Goal: Task Accomplishment & Management: Manage account settings

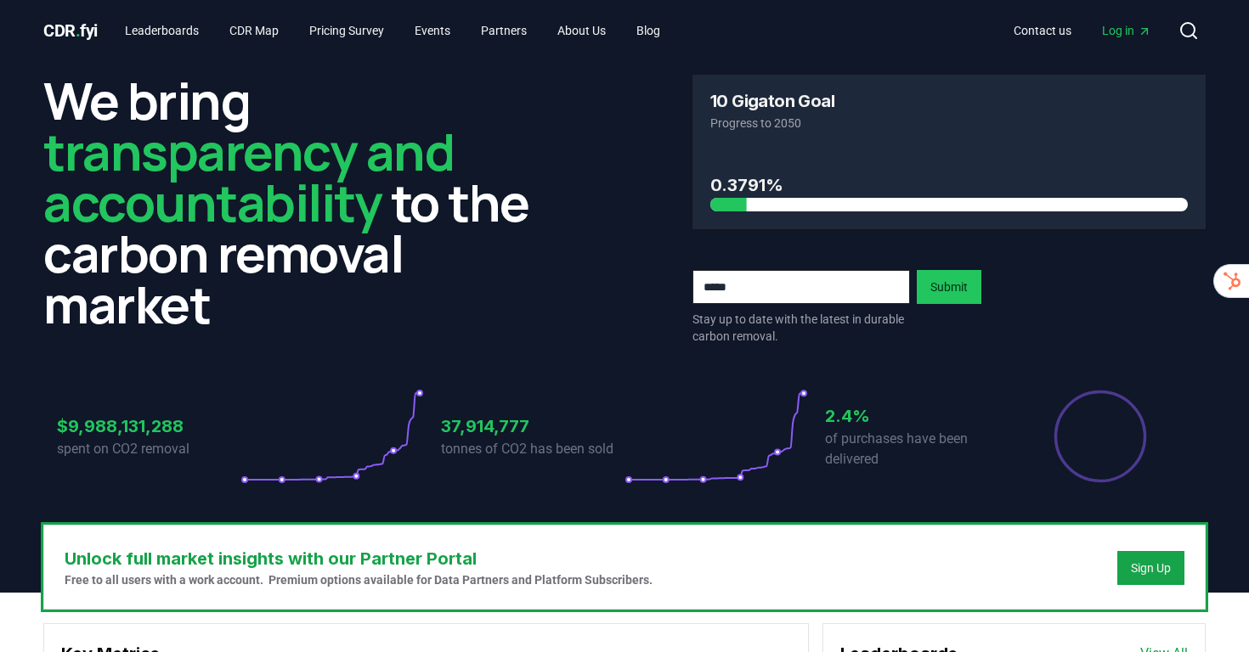
click at [1088, 33] on link "Log in" at bounding box center [1126, 30] width 76 height 31
click at [1119, 18] on link "Log in" at bounding box center [1126, 30] width 76 height 31
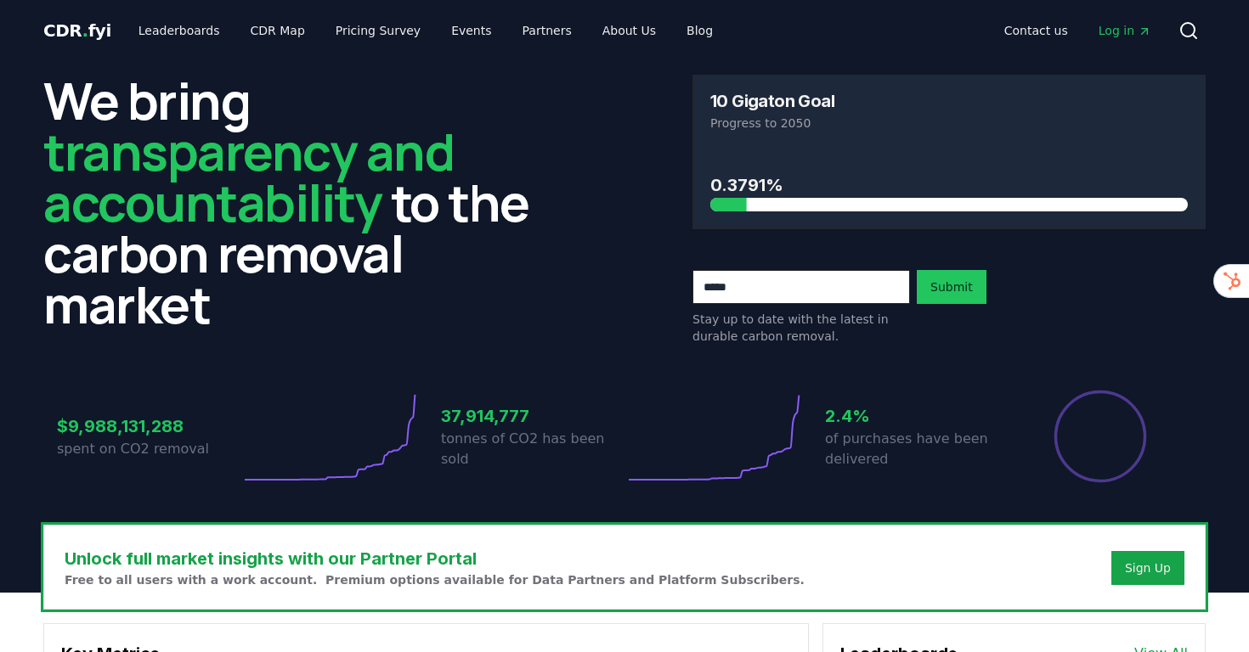
click at [1124, 20] on link "Log in" at bounding box center [1125, 30] width 80 height 31
click at [1120, 28] on span "Log in" at bounding box center [1124, 30] width 53 height 17
